Goal: Task Accomplishment & Management: Use online tool/utility

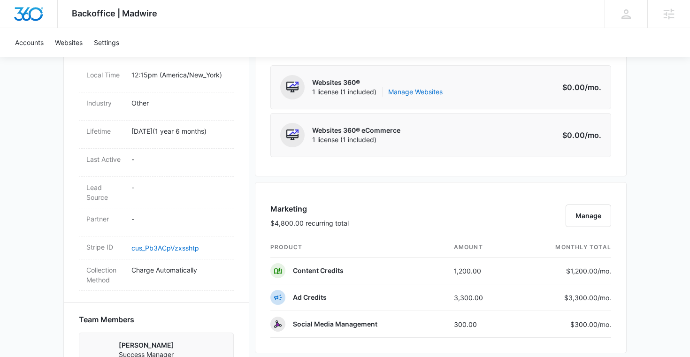
scroll to position [508, 0]
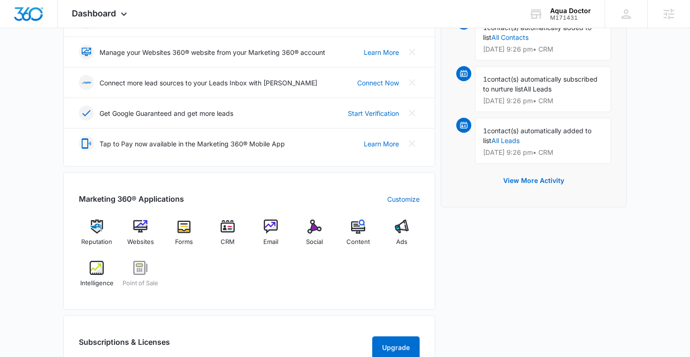
scroll to position [315, 0]
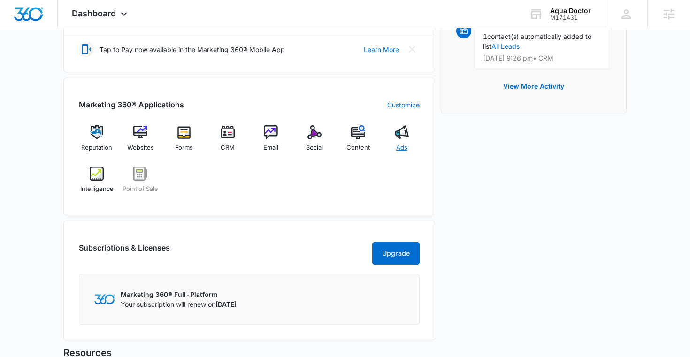
click at [410, 138] on div "Ads" at bounding box center [402, 142] width 36 height 34
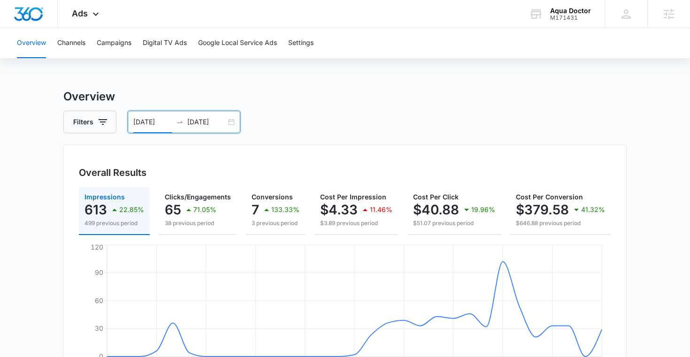
click at [151, 124] on input "08/04/2025" at bounding box center [152, 122] width 39 height 10
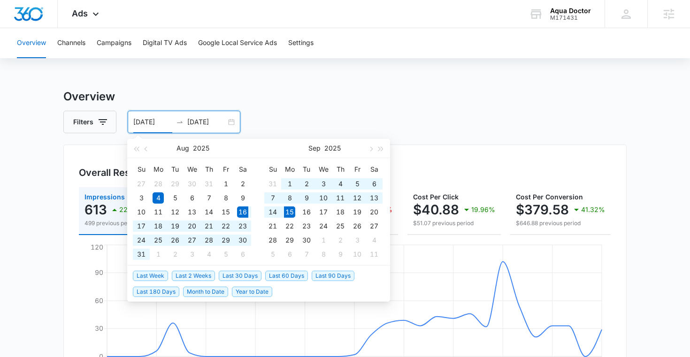
click at [244, 276] on span "Last 30 Days" at bounding box center [240, 276] width 43 height 10
type input "08/16/2025"
type input "09/15/2025"
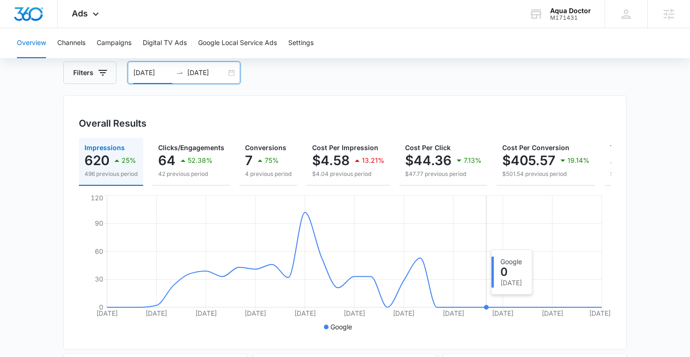
scroll to position [51, 0]
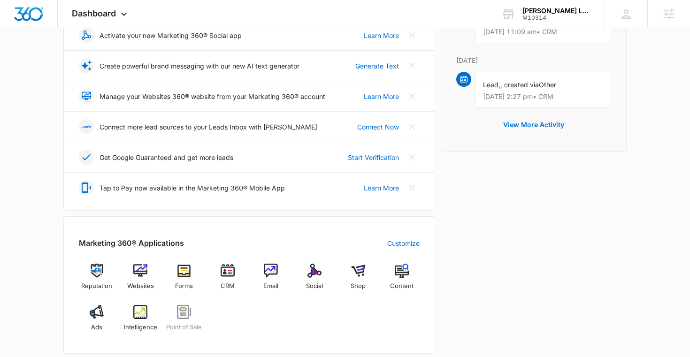
scroll to position [232, 0]
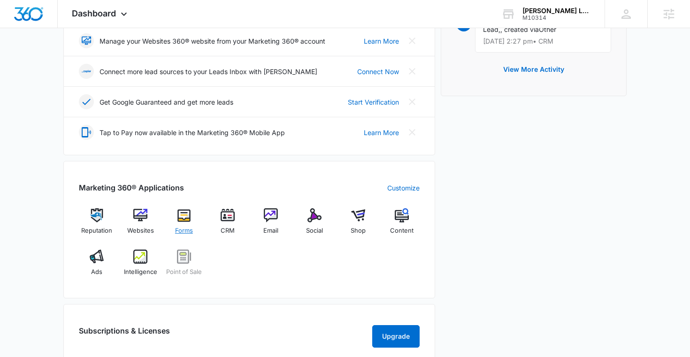
click at [190, 223] on div "Forms" at bounding box center [184, 226] width 36 height 34
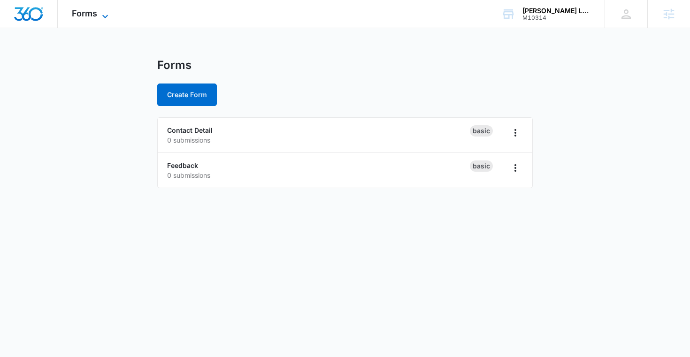
click at [83, 17] on span "Forms" at bounding box center [84, 13] width 25 height 10
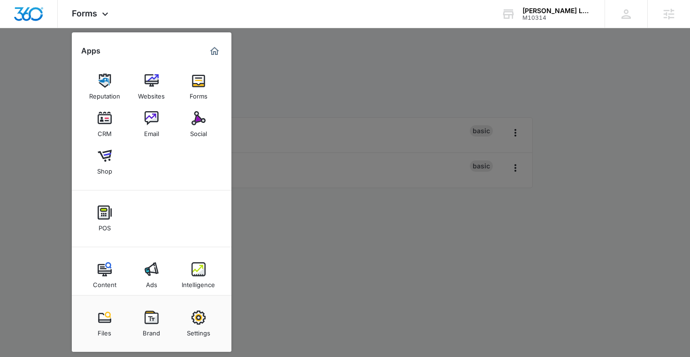
click at [326, 66] on div at bounding box center [345, 178] width 690 height 357
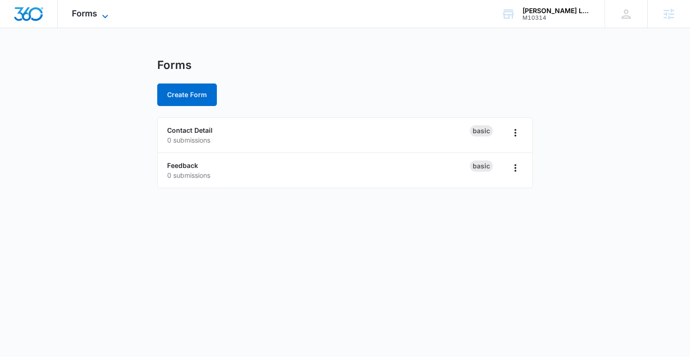
click at [81, 14] on span "Forms" at bounding box center [84, 13] width 25 height 10
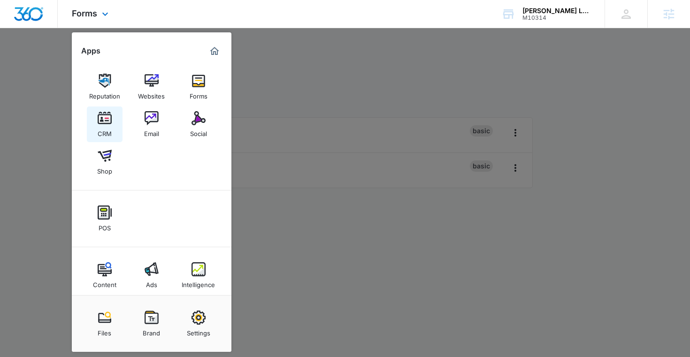
click at [106, 122] on img at bounding box center [105, 118] width 14 height 14
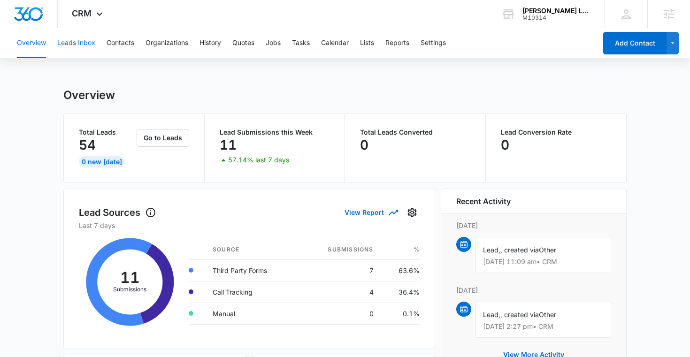
click at [73, 45] on button "Leads Inbox" at bounding box center [76, 43] width 38 height 30
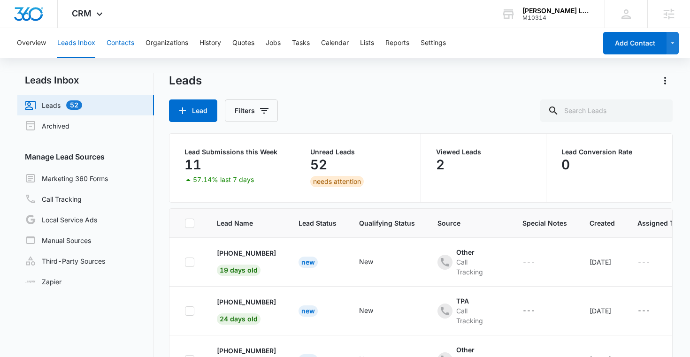
click at [122, 42] on button "Contacts" at bounding box center [121, 43] width 28 height 30
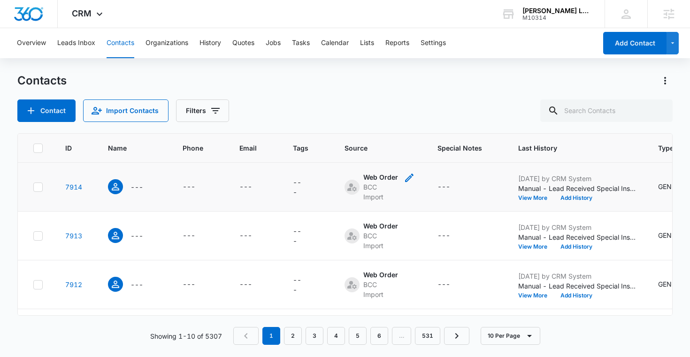
click at [381, 195] on div "BCC Import" at bounding box center [380, 192] width 35 height 20
click at [372, 162] on button "Cancel" at bounding box center [366, 161] width 33 height 18
click at [365, 42] on button "Lists" at bounding box center [367, 43] width 14 height 30
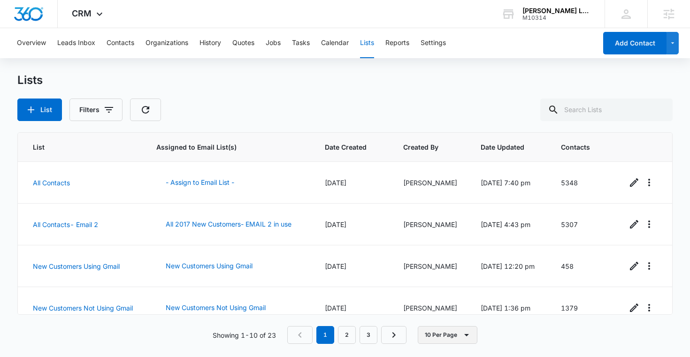
click at [448, 338] on button "10 Per Page" at bounding box center [448, 335] width 60 height 18
click at [451, 308] on div "50 Per Page" at bounding box center [449, 307] width 39 height 7
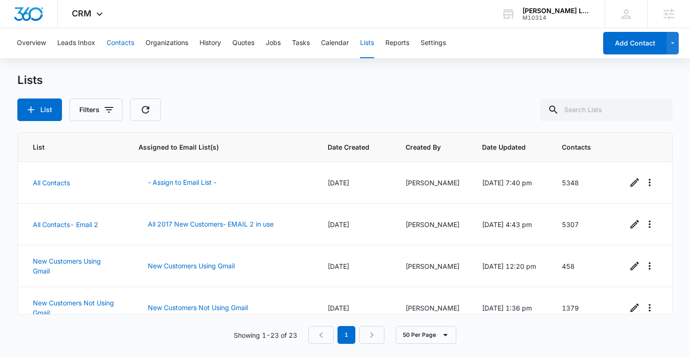
click at [112, 42] on button "Contacts" at bounding box center [121, 43] width 28 height 30
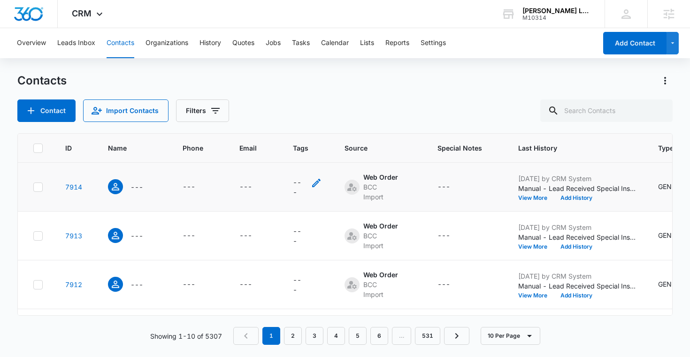
click at [316, 181] on icon "Tags - - Select to Edit Field" at bounding box center [316, 183] width 8 height 8
click at [307, 125] on div at bounding box center [307, 123] width 15 height 15
click at [385, 103] on div "Contact Import Contacts Filters" at bounding box center [345, 111] width 656 height 23
click at [530, 334] on icon "button" at bounding box center [529, 336] width 11 height 11
click at [513, 310] on div "50 Per Page" at bounding box center [512, 308] width 39 height 7
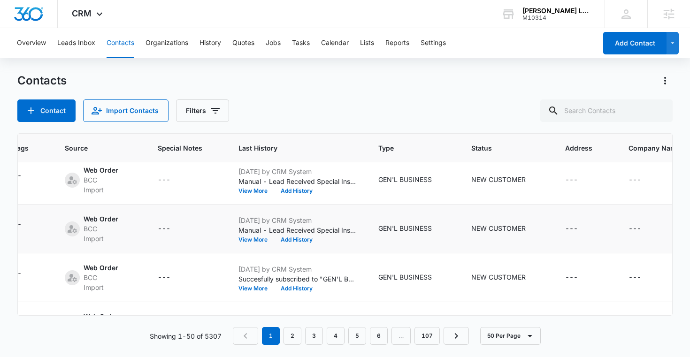
scroll to position [642, 415]
click at [388, 278] on div "GEN'L BUSINESS" at bounding box center [405, 277] width 54 height 10
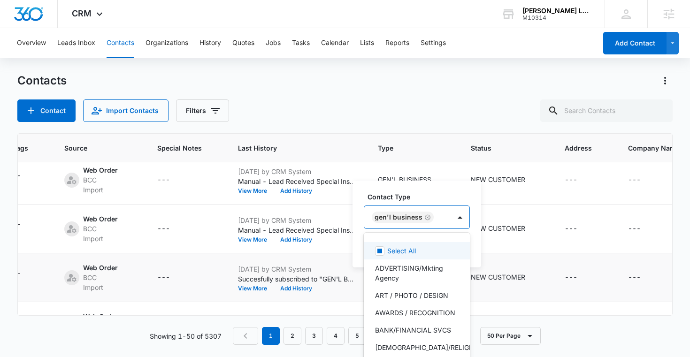
scroll to position [11, 0]
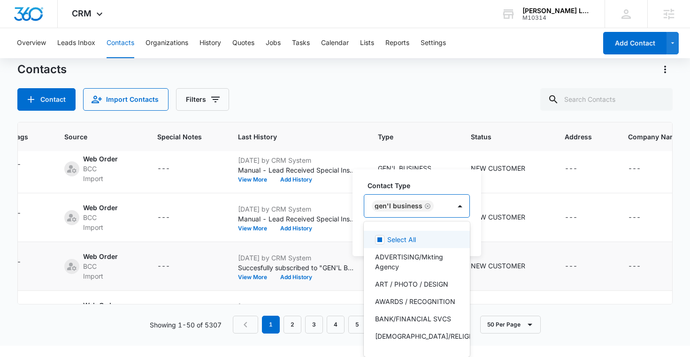
drag, startPoint x: 371, startPoint y: 217, endPoint x: 409, endPoint y: 217, distance: 37.6
click at [409, 217] on div "GEN'L BUSINESS" at bounding box center [417, 205] width 106 height 23
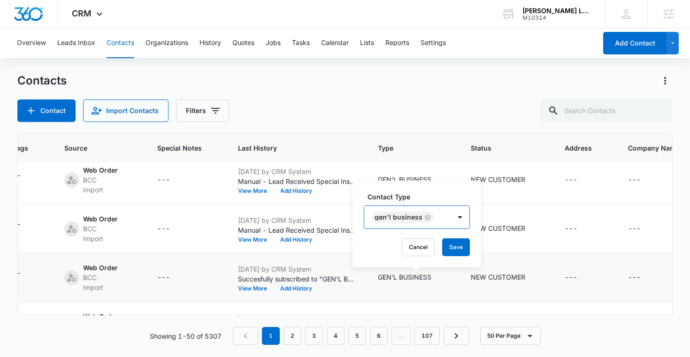
drag, startPoint x: 376, startPoint y: 204, endPoint x: 414, endPoint y: 205, distance: 38.5
click at [414, 205] on div "Contact Type GEN'L BUSINESS" at bounding box center [417, 210] width 106 height 37
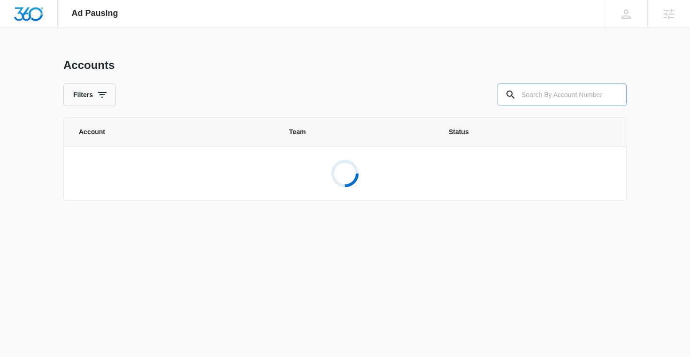
click at [548, 93] on input "text" at bounding box center [562, 95] width 129 height 23
paste input "M329497"
type input "M329497"
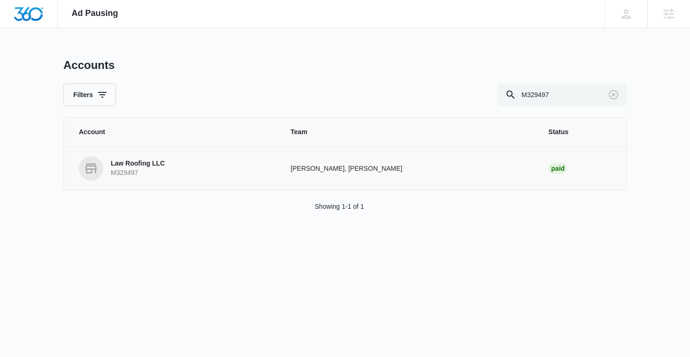
click at [159, 162] on p "Law Roofing LLC" at bounding box center [138, 163] width 54 height 9
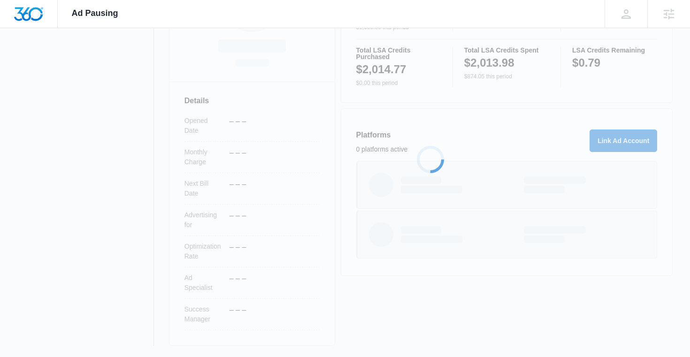
scroll to position [208, 0]
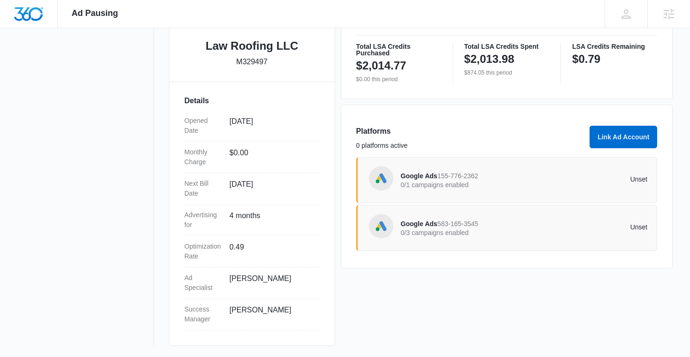
click at [463, 179] on span "155-776-2362" at bounding box center [458, 176] width 41 height 8
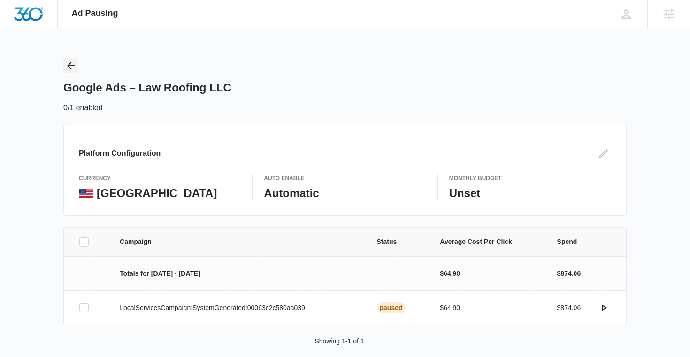
click at [72, 67] on icon "Back" at bounding box center [70, 65] width 11 height 11
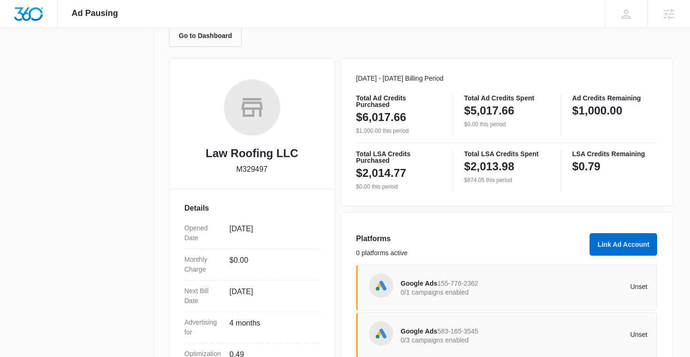
scroll to position [208, 0]
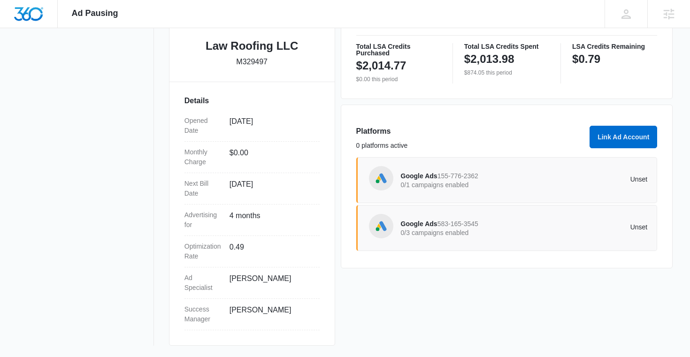
click at [469, 175] on span "155-776-2362" at bounding box center [458, 176] width 41 height 8
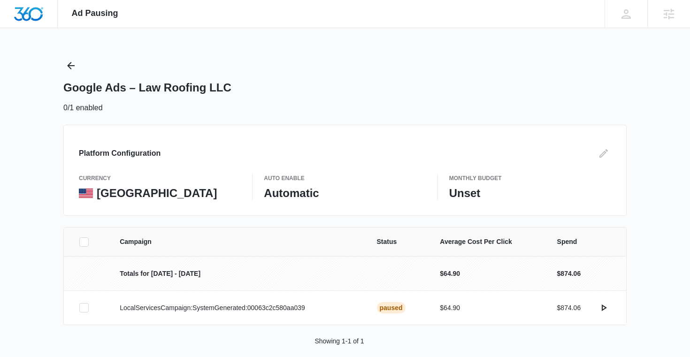
scroll to position [12, 0]
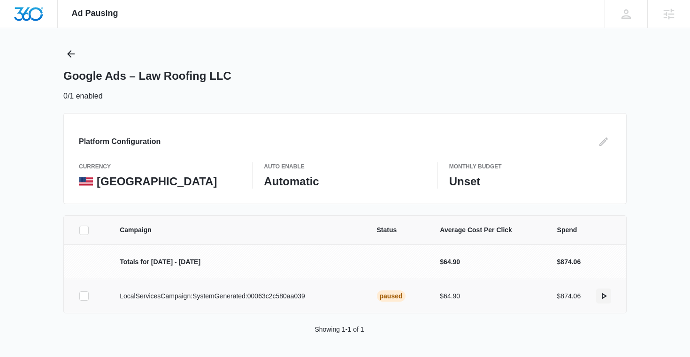
click at [603, 295] on icon "actions.activate" at bounding box center [603, 296] width 11 height 11
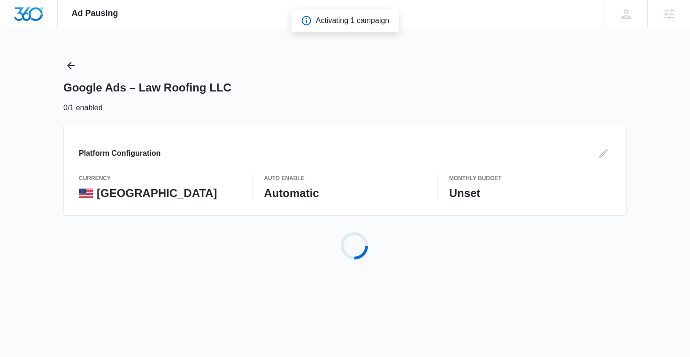
scroll to position [0, 0]
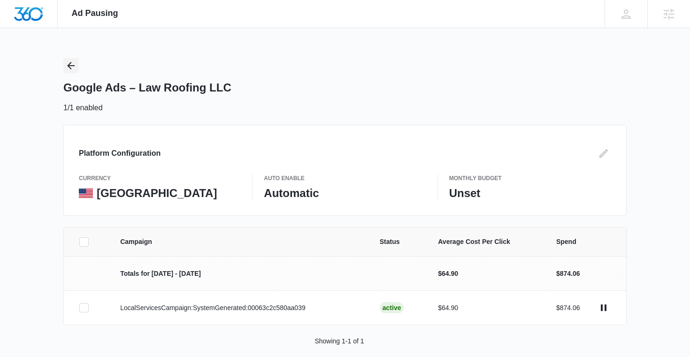
click at [67, 68] on icon "Back" at bounding box center [70, 65] width 11 height 11
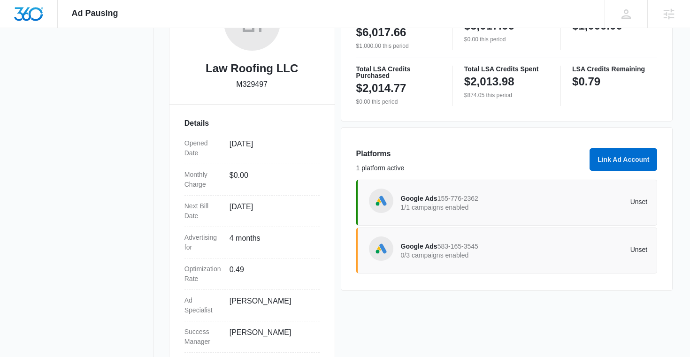
scroll to position [208, 0]
